Goal: Information Seeking & Learning: Learn about a topic

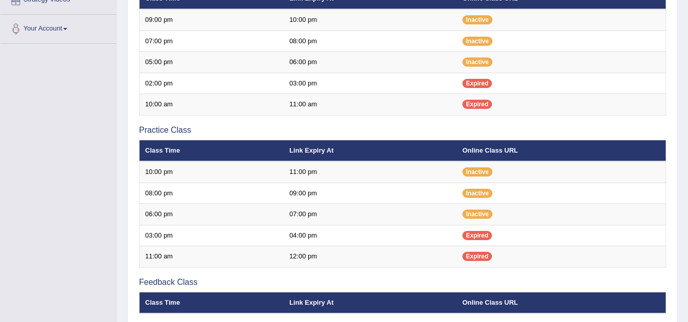
scroll to position [204, 0]
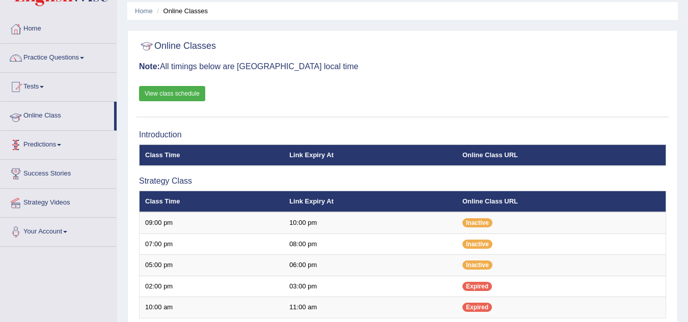
scroll to position [35, 0]
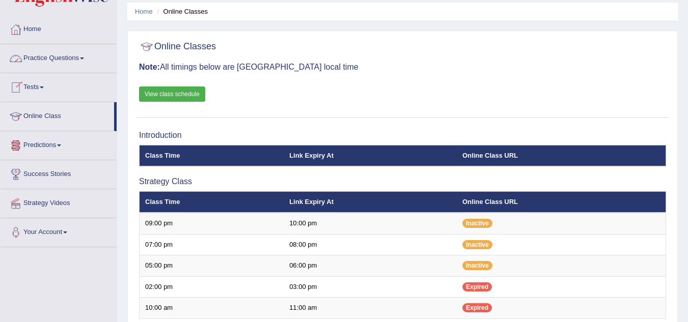
click at [86, 61] on link "Practice Questions" at bounding box center [59, 56] width 116 height 25
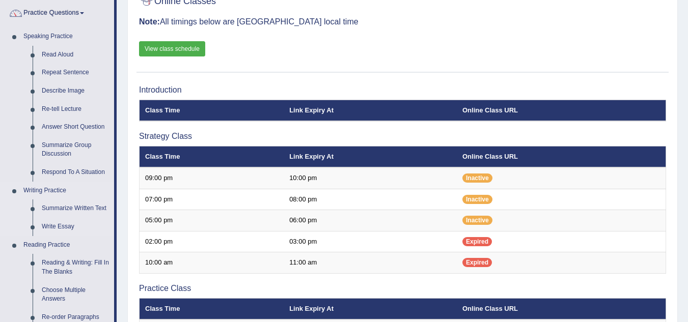
scroll to position [137, 0]
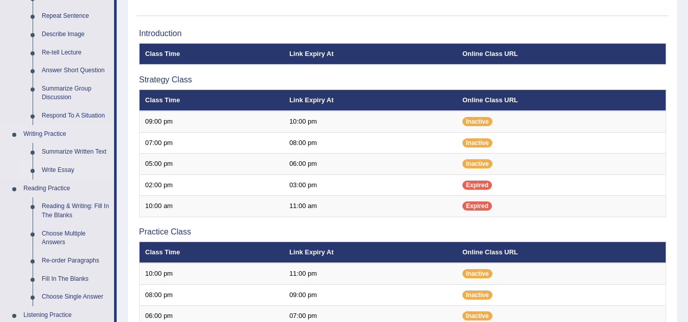
click at [65, 168] on link "Write Essay" at bounding box center [75, 170] width 77 height 18
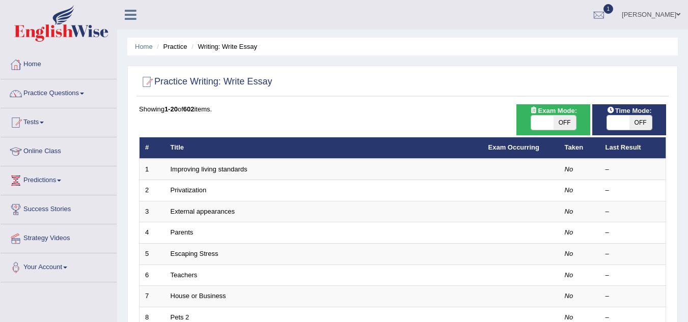
click at [560, 121] on span "OFF" at bounding box center [564, 123] width 22 height 14
checkbox input "true"
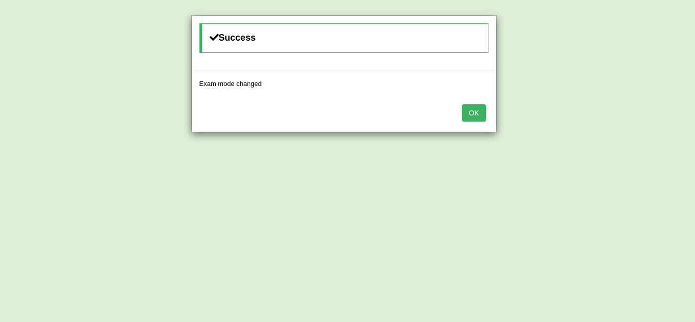
click at [482, 115] on button "OK" at bounding box center [473, 112] width 23 height 17
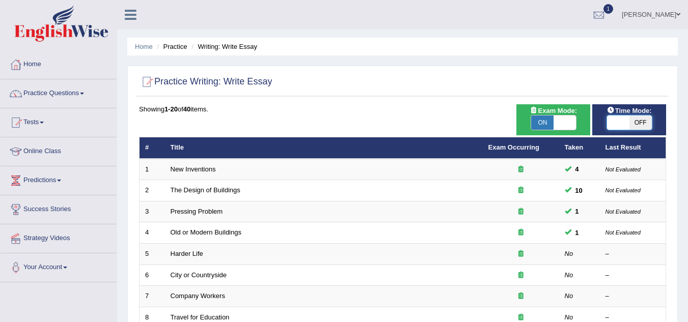
click at [616, 119] on span at bounding box center [618, 123] width 22 height 14
checkbox input "true"
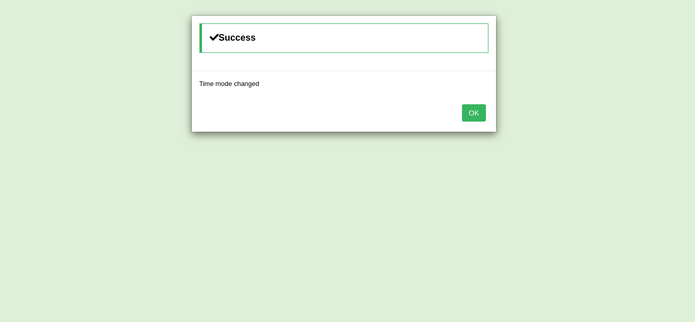
click at [481, 115] on button "OK" at bounding box center [473, 112] width 23 height 17
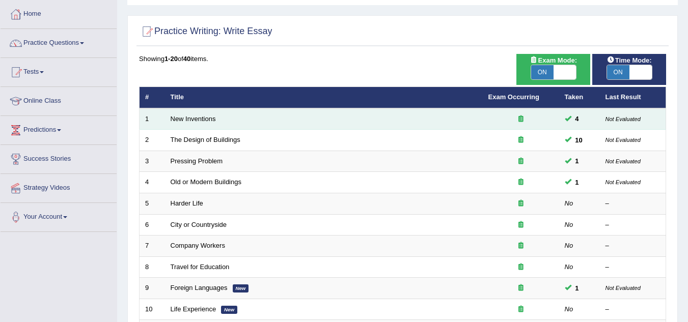
scroll to position [51, 0]
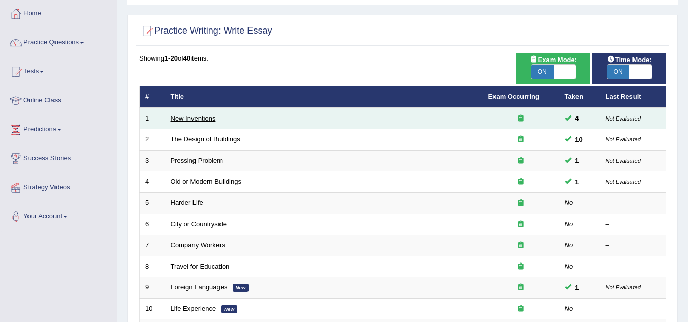
click at [198, 119] on link "New Inventions" at bounding box center [193, 119] width 45 height 8
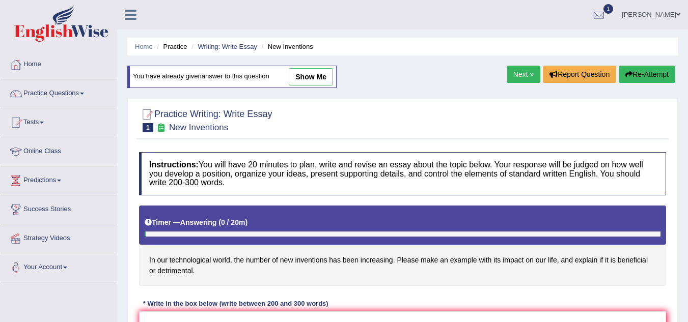
click at [311, 77] on link "show me" at bounding box center [311, 76] width 44 height 17
type textarea "The increasing influence of the new inventions on our lives has ignited numerou…"
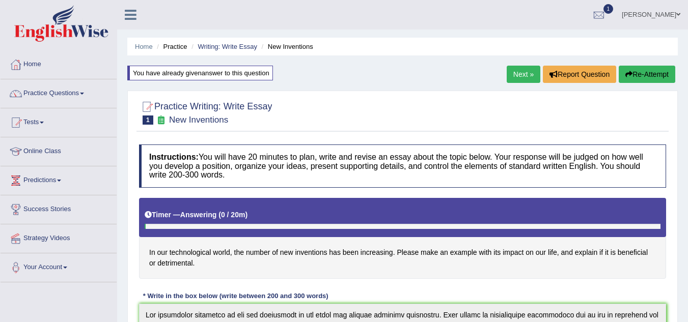
click at [44, 149] on link "Online Class" at bounding box center [59, 149] width 116 height 25
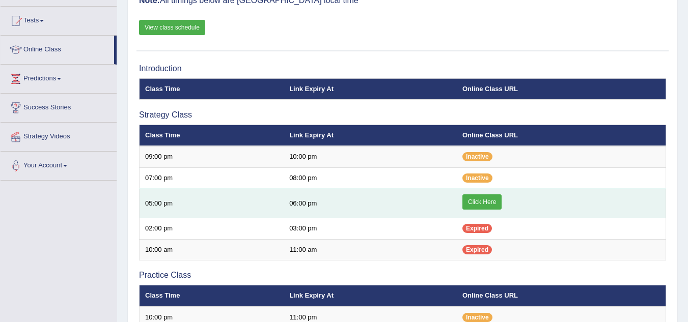
click at [477, 201] on link "Click Here" at bounding box center [481, 201] width 39 height 15
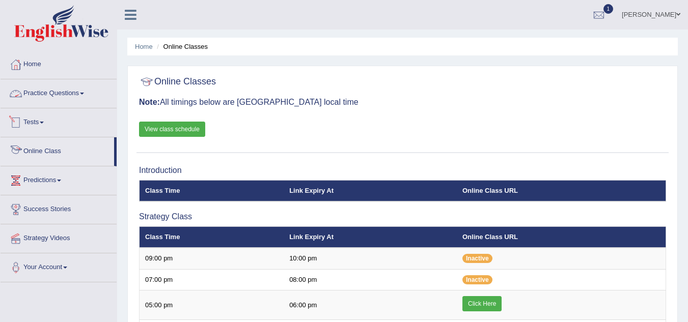
click at [84, 93] on span at bounding box center [82, 94] width 4 height 2
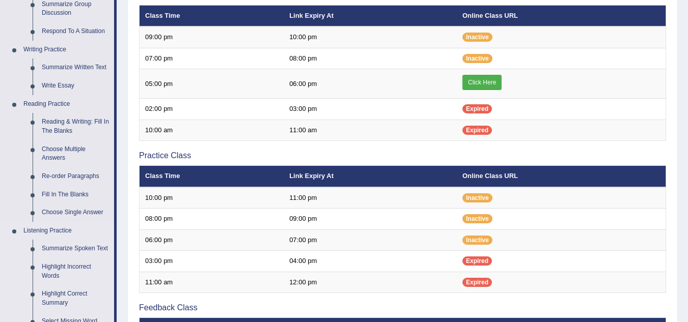
scroll to position [204, 0]
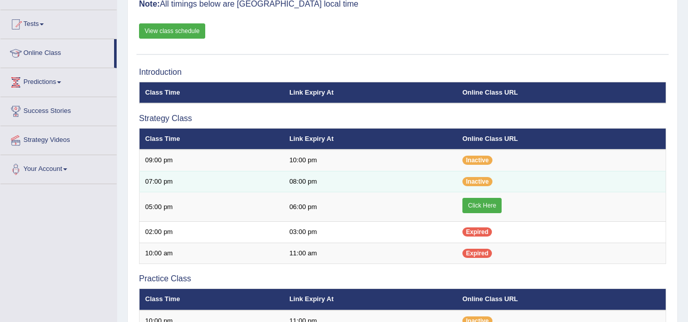
scroll to position [102, 0]
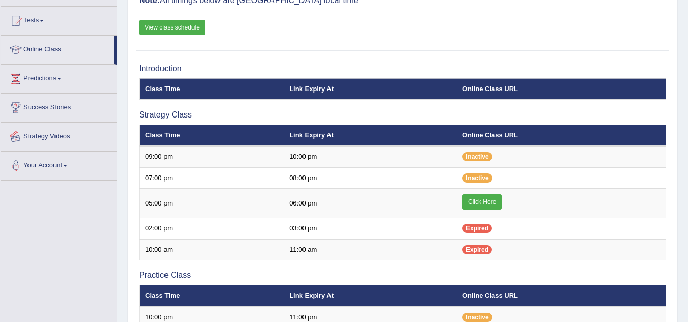
click at [49, 135] on link "Strategy Videos" at bounding box center [59, 135] width 116 height 25
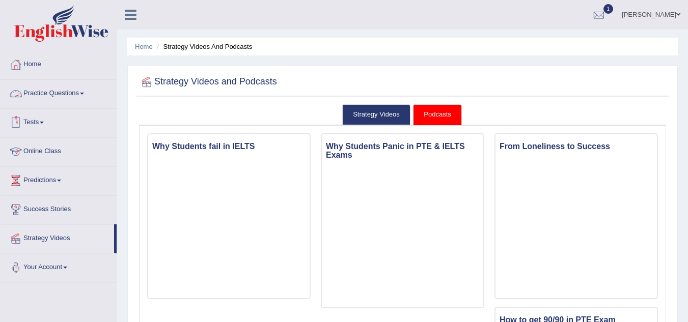
click at [84, 93] on span at bounding box center [82, 94] width 4 height 2
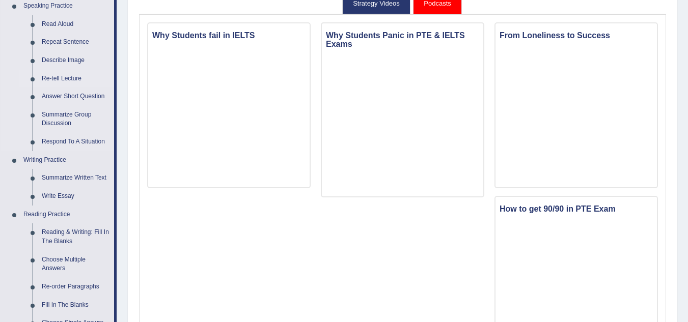
scroll to position [99, 0]
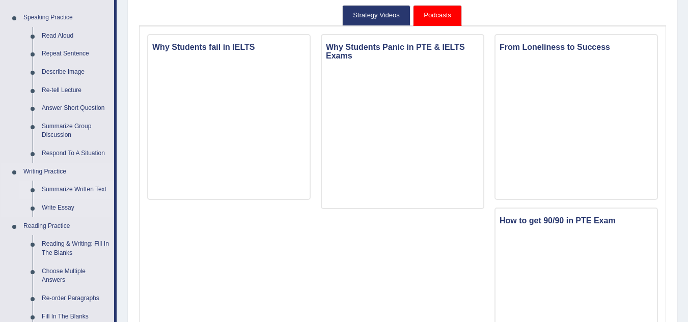
click at [79, 190] on link "Summarize Written Text" at bounding box center [75, 190] width 77 height 18
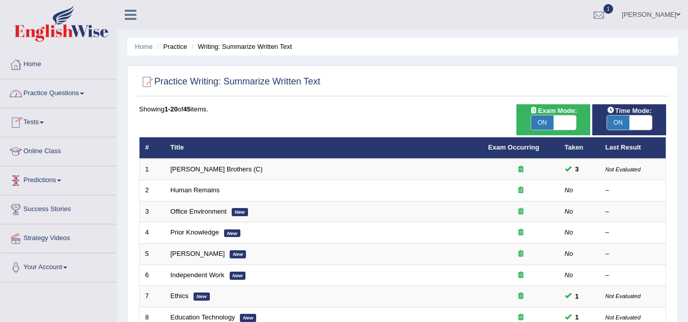
click at [83, 95] on link "Practice Questions" at bounding box center [59, 91] width 116 height 25
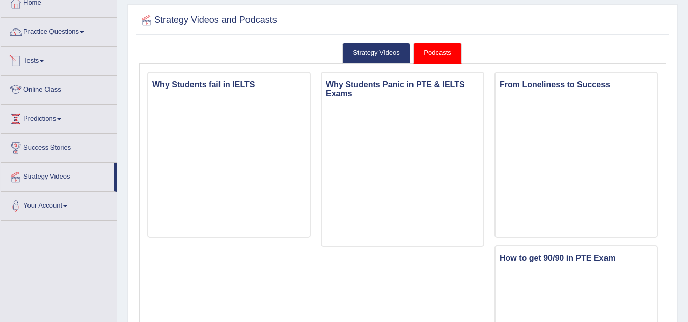
drag, startPoint x: 0, startPoint y: 0, endPoint x: 52, endPoint y: 88, distance: 102.1
click at [52, 88] on link "Online Class" at bounding box center [59, 88] width 116 height 25
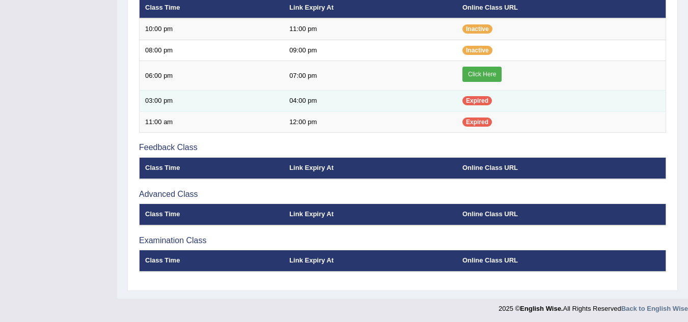
scroll to position [384, 0]
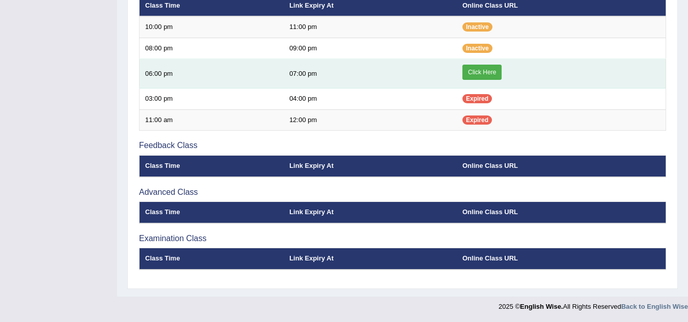
click at [468, 73] on link "Click Here" at bounding box center [481, 72] width 39 height 15
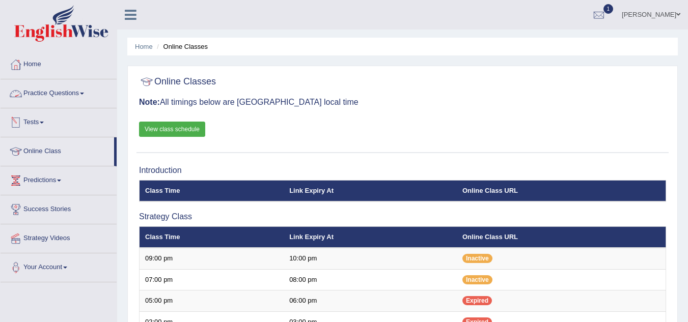
click at [83, 92] on link "Practice Questions" at bounding box center [59, 91] width 116 height 25
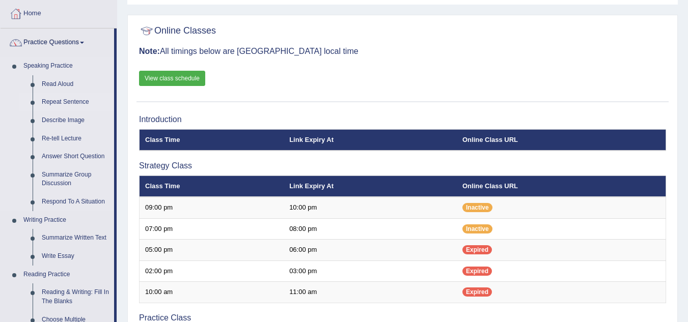
scroll to position [102, 0]
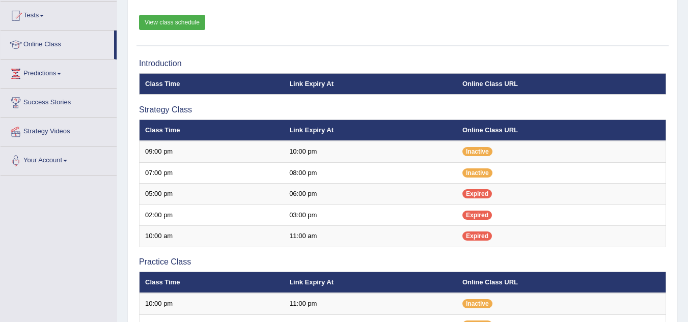
scroll to position [56, 0]
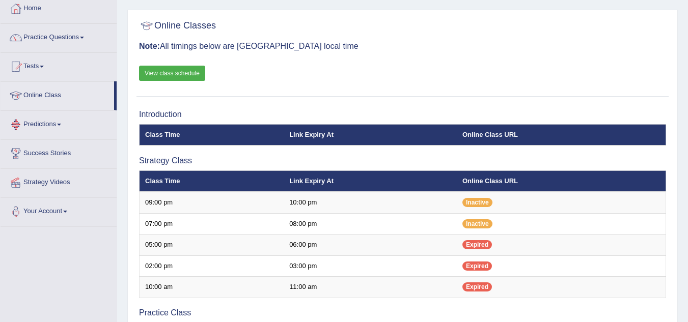
click at [63, 93] on link "Online Class" at bounding box center [58, 93] width 114 height 25
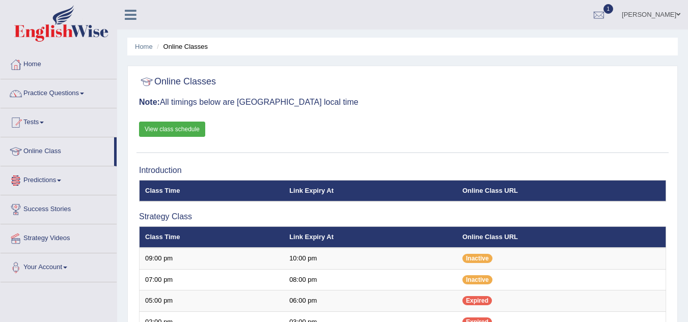
click at [47, 125] on link "Tests" at bounding box center [59, 120] width 116 height 25
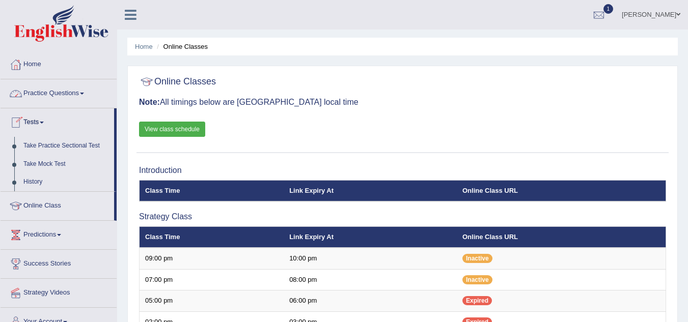
click at [88, 97] on link "Practice Questions" at bounding box center [59, 91] width 116 height 25
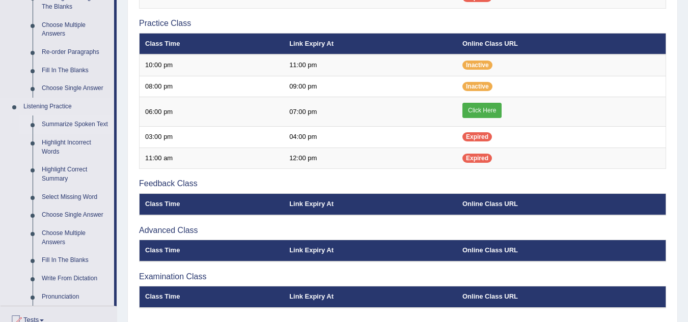
scroll to position [356, 0]
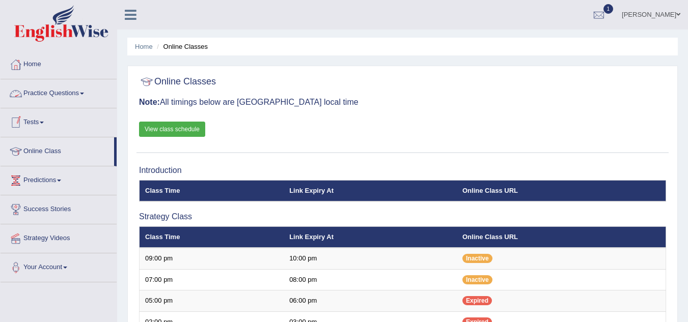
click at [85, 95] on link "Practice Questions" at bounding box center [59, 91] width 116 height 25
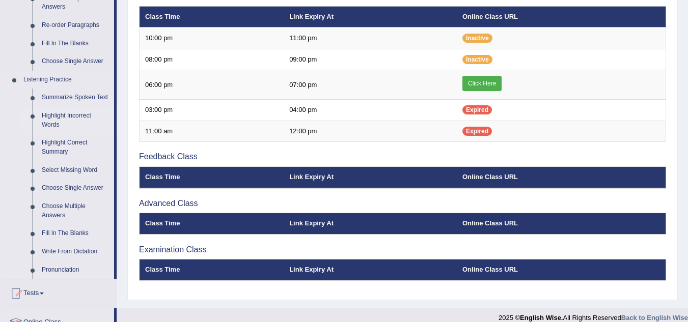
scroll to position [458, 0]
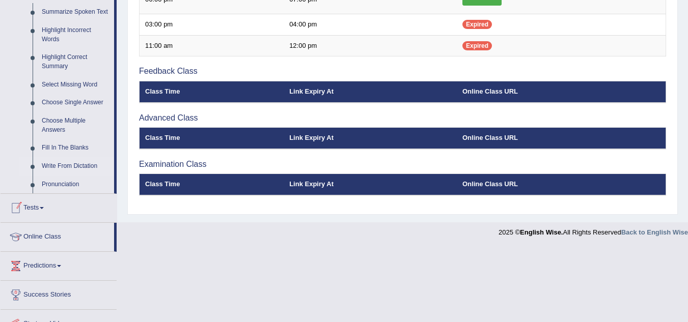
click at [80, 166] on link "Write From Dictation" at bounding box center [75, 166] width 77 height 18
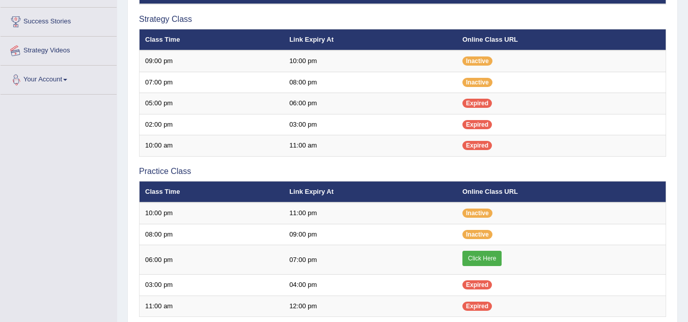
scroll to position [216, 0]
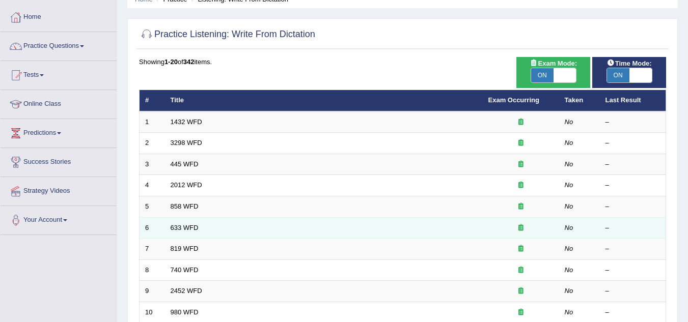
scroll to position [46, 0]
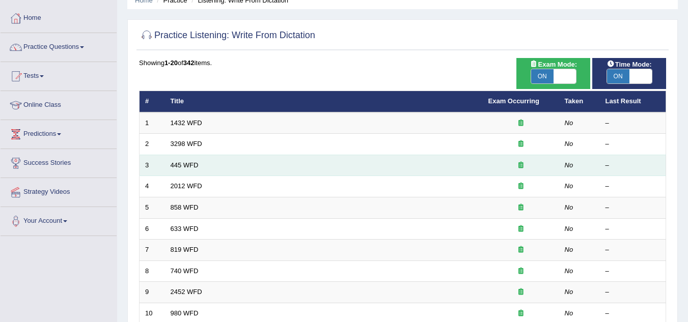
click at [181, 169] on td "445 WFD" at bounding box center [324, 165] width 318 height 21
click at [183, 164] on link "445 WFD" at bounding box center [185, 165] width 28 height 8
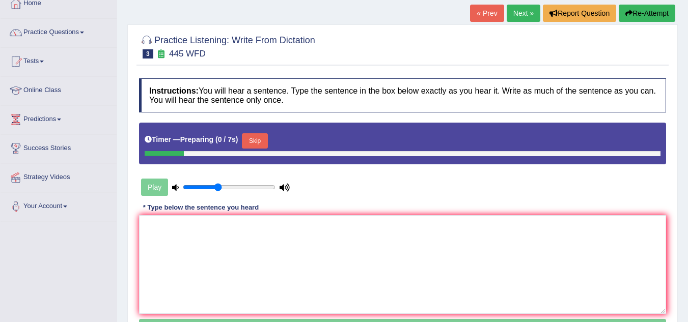
scroll to position [102, 0]
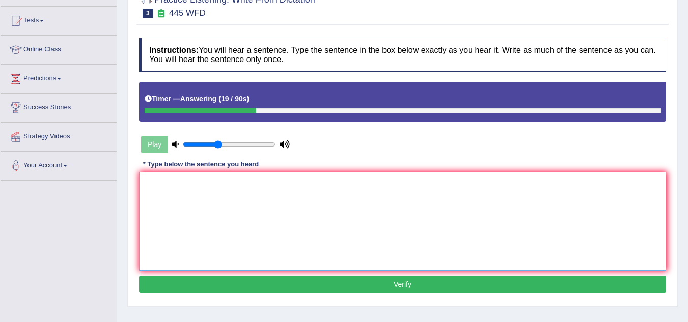
click at [249, 204] on textarea at bounding box center [402, 221] width 527 height 99
click at [220, 144] on input "range" at bounding box center [229, 144] width 93 height 8
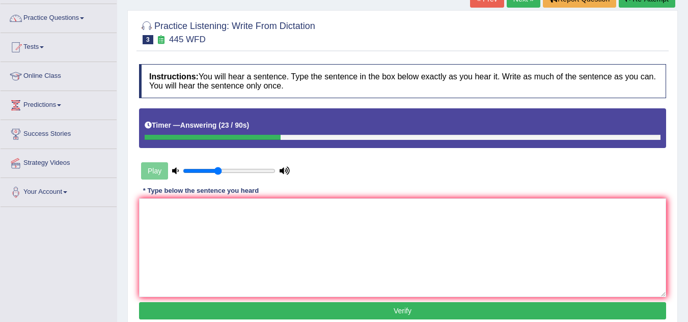
scroll to position [51, 0]
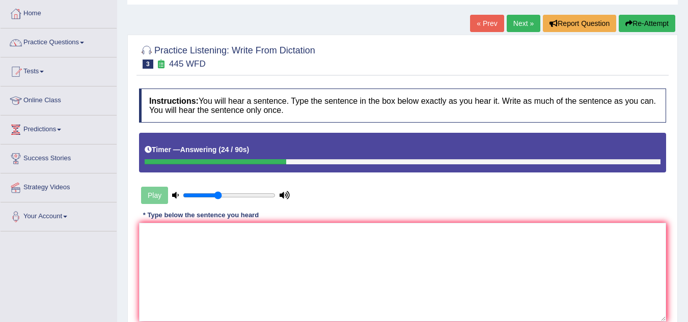
click at [651, 23] on button "Re-Attempt" at bounding box center [646, 23] width 57 height 17
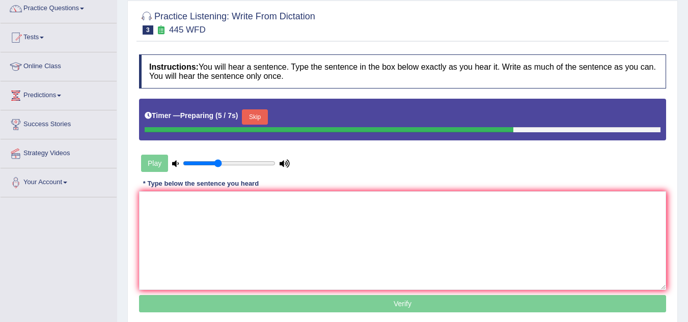
scroll to position [102, 0]
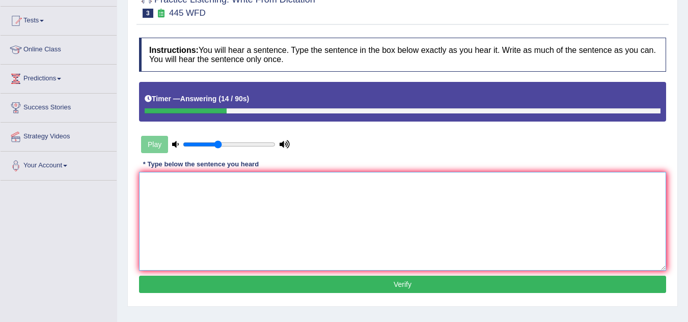
click at [234, 199] on textarea at bounding box center [402, 221] width 527 height 99
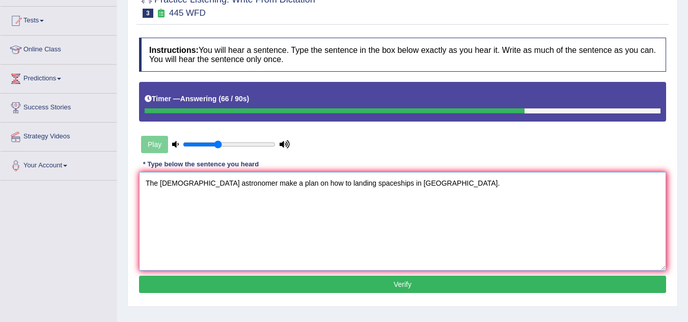
drag, startPoint x: 226, startPoint y: 183, endPoint x: 194, endPoint y: 185, distance: 31.6
click at [194, 185] on textarea "The American astronomer make a plan on how to landing spaceships in mars." at bounding box center [402, 221] width 527 height 99
drag, startPoint x: 227, startPoint y: 184, endPoint x: 192, endPoint y: 187, distance: 34.8
click at [192, 187] on textarea "The American astronomer make a plan on how to landing spaceships in mars." at bounding box center [402, 221] width 527 height 99
click at [229, 185] on textarea "The American astronomer make a plan on how to landing spaceships in mars." at bounding box center [402, 221] width 527 height 99
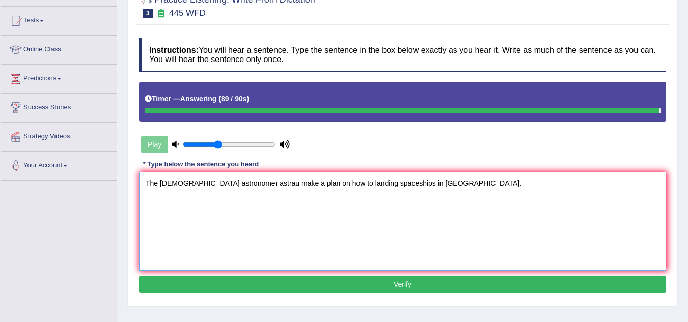
type textarea "The American astronomer astrau make a plan on how to landing spaceships in mars."
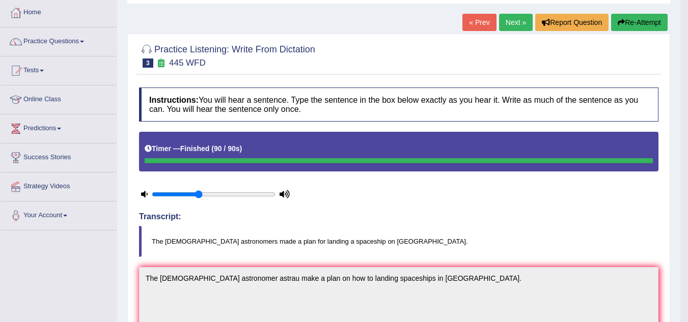
scroll to position [51, 0]
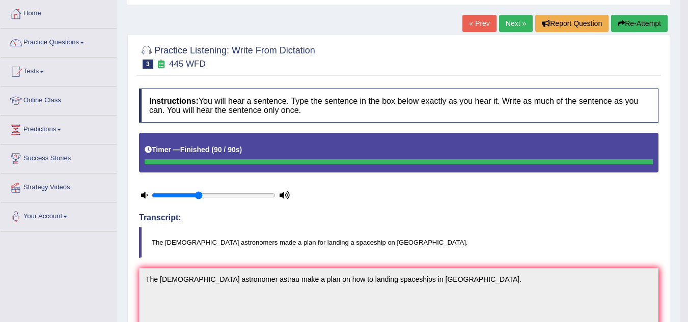
click at [511, 21] on link "Next »" at bounding box center [516, 23] width 34 height 17
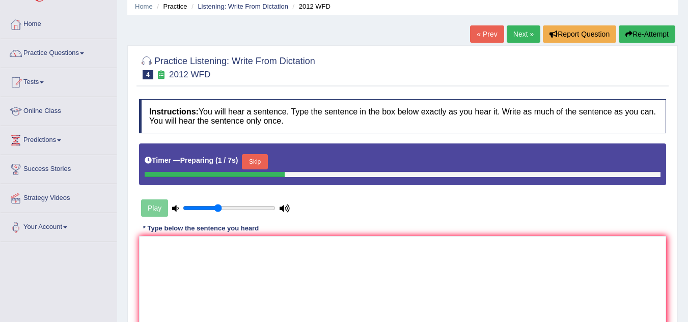
scroll to position [102, 0]
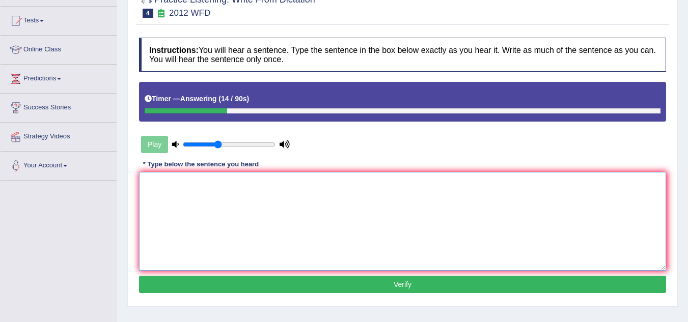
click at [220, 200] on textarea at bounding box center [402, 221] width 527 height 99
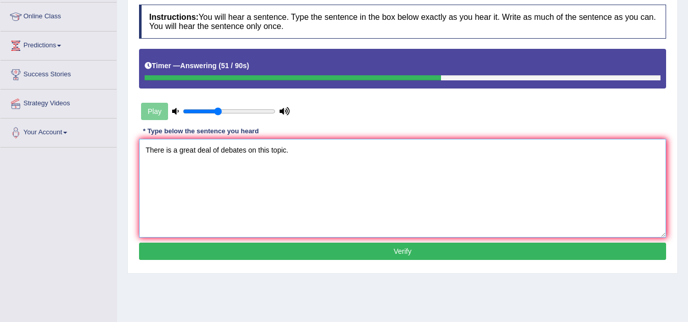
scroll to position [153, 0]
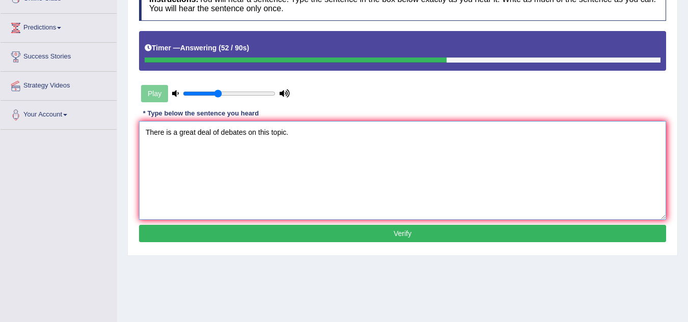
type textarea "There is a great deal of debates on this topic."
click at [332, 235] on button "Verify" at bounding box center [402, 233] width 527 height 17
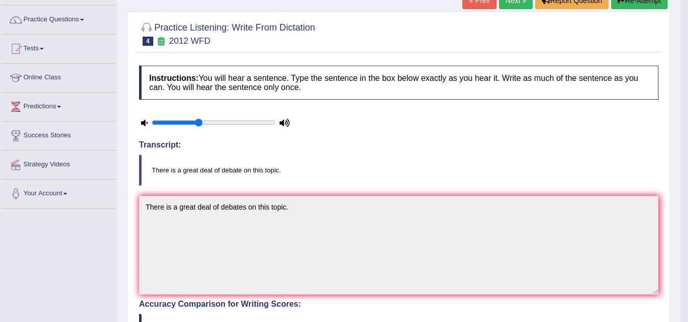
scroll to position [51, 0]
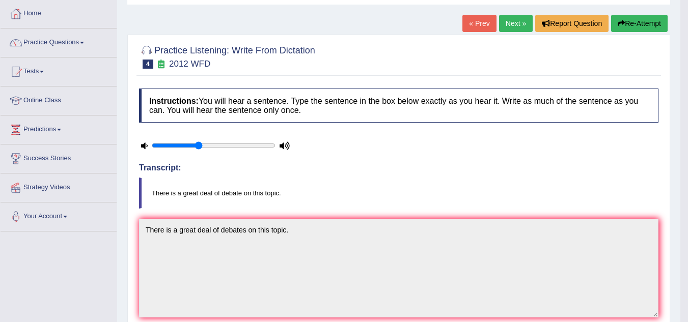
click at [509, 25] on link "Next »" at bounding box center [516, 23] width 34 height 17
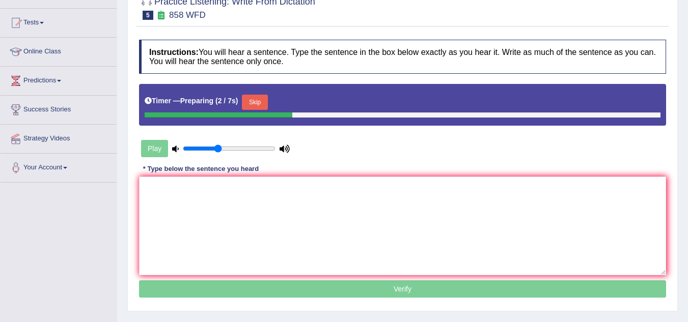
scroll to position [102, 0]
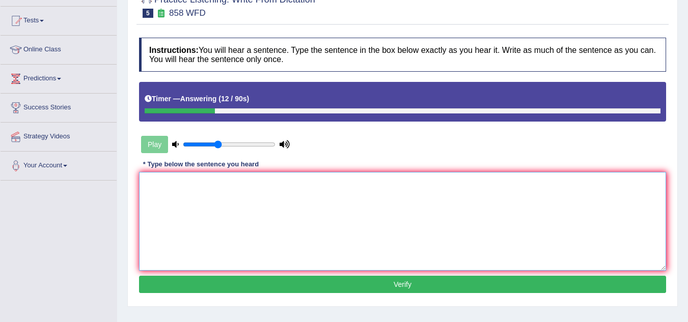
click at [226, 197] on textarea at bounding box center [402, 221] width 527 height 99
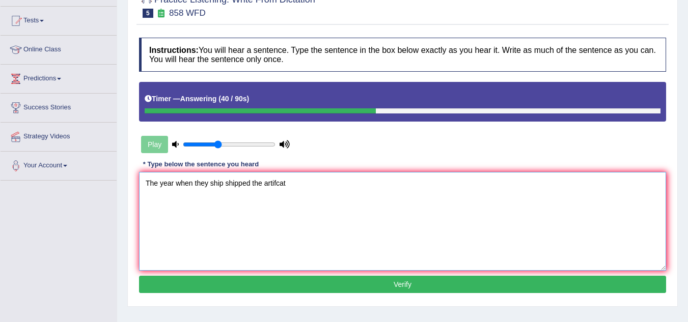
click at [288, 186] on textarea "The year when they ship shipped the artifcat" at bounding box center [402, 221] width 527 height 99
type textarea "The year when they ship shipped the artifacts"
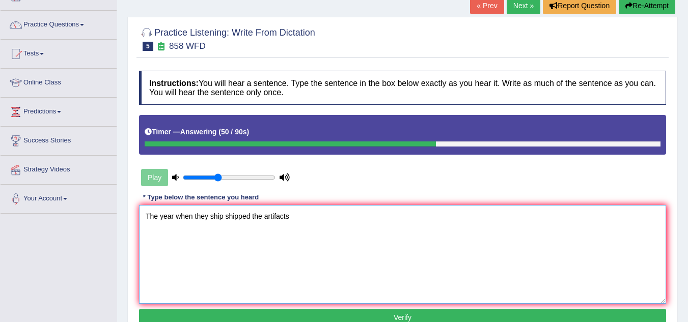
scroll to position [51, 0]
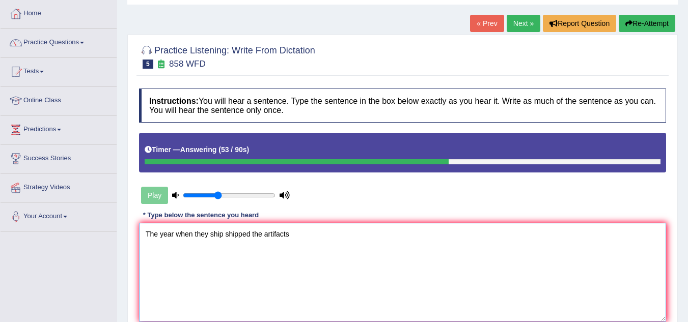
drag, startPoint x: 174, startPoint y: 240, endPoint x: 0, endPoint y: 254, distance: 174.6
click at [0, 254] on div "Toggle navigation Home Practice Questions Speaking Practice Read Aloud Repeat S…" at bounding box center [344, 213] width 688 height 529
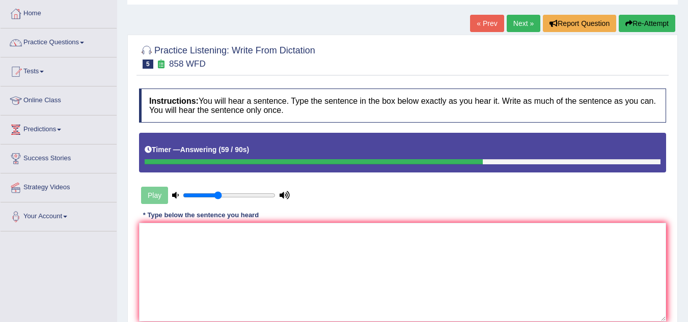
click at [647, 25] on button "Re-Attempt" at bounding box center [646, 23] width 57 height 17
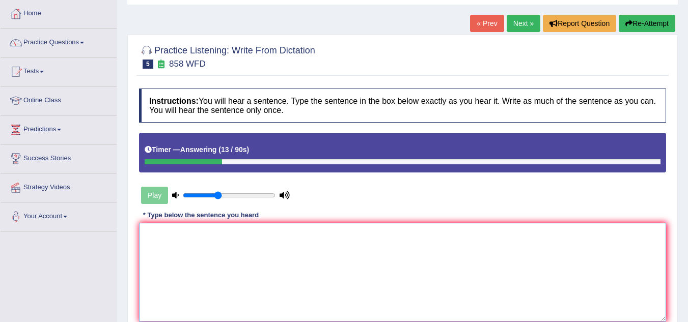
click at [273, 252] on textarea at bounding box center [402, 272] width 527 height 99
paste textarea "The year when they ship shipped the artifacts"
click at [336, 241] on textarea "The year when they ship shipped the artifacts" at bounding box center [402, 272] width 527 height 99
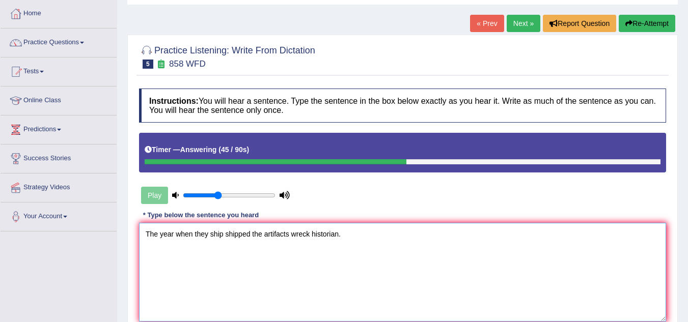
scroll to position [102, 0]
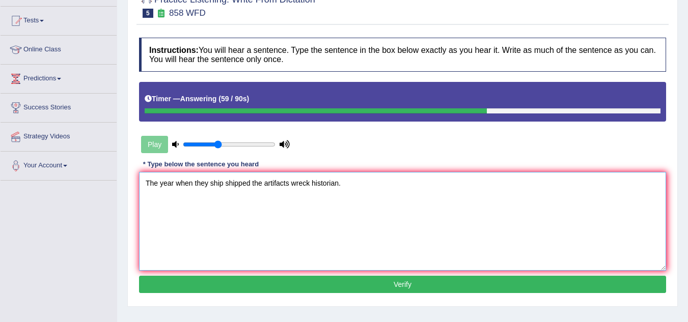
click at [287, 184] on textarea "The year when they ship shipped the artifacts wreck historian." at bounding box center [402, 221] width 527 height 99
click at [290, 184] on textarea "The year when they ship shipped the artifacts wreck historian." at bounding box center [402, 221] width 527 height 99
click at [414, 188] on textarea "The year when they ship shipped the artifacts was wreck historian." at bounding box center [402, 221] width 527 height 99
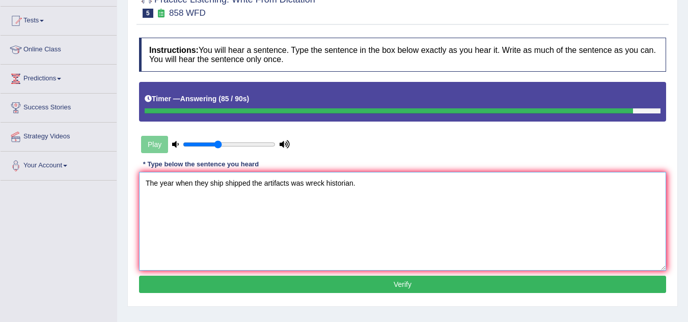
type textarea "The year when they ship shipped the artifacts was wreck historian."
click at [395, 287] on button "Verify" at bounding box center [402, 284] width 527 height 17
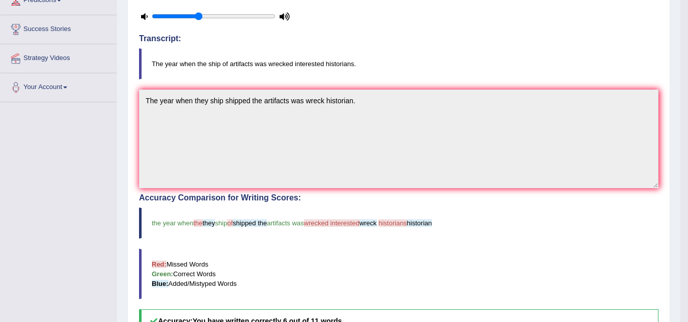
scroll to position [204, 0]
